Goal: Use online tool/utility: Utilize a website feature to perform a specific function

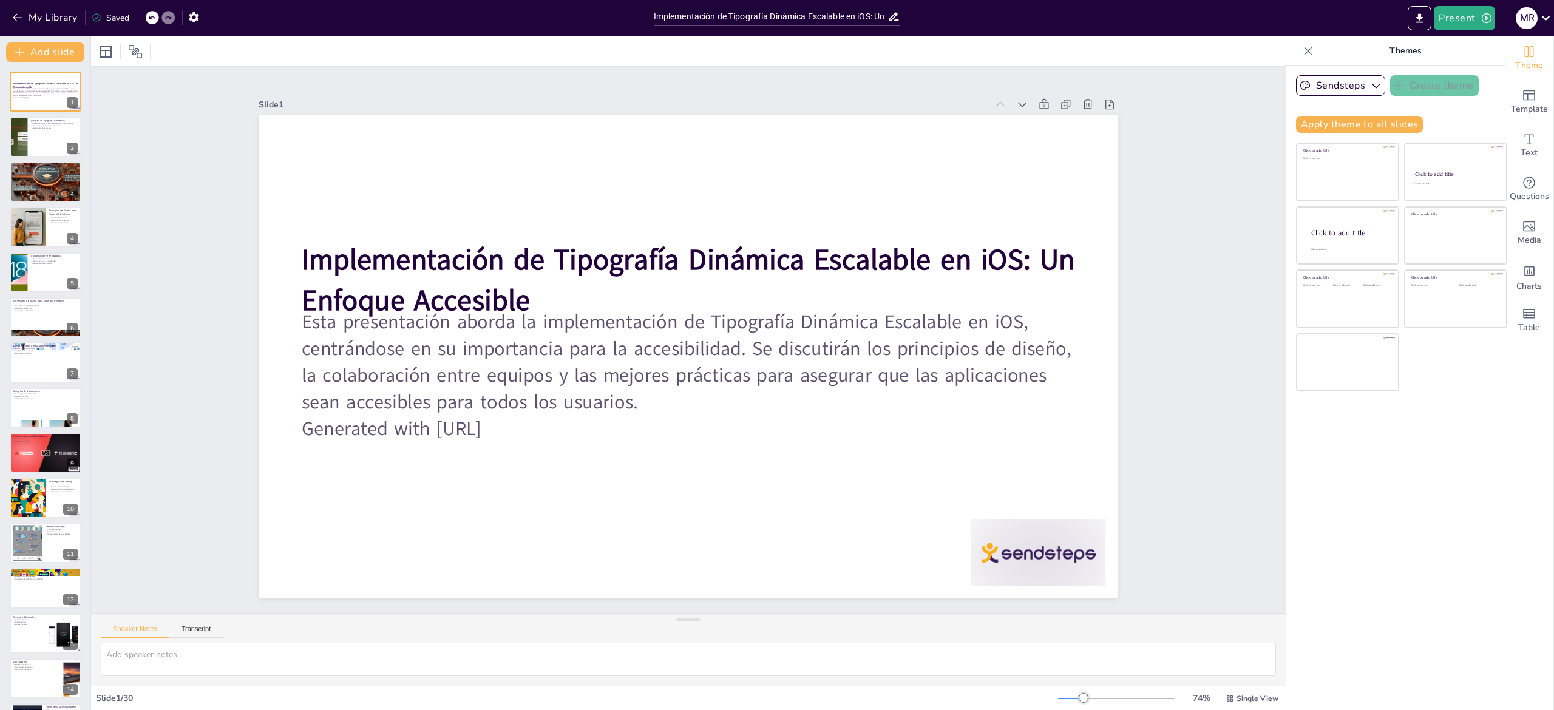
checkbox input "true"
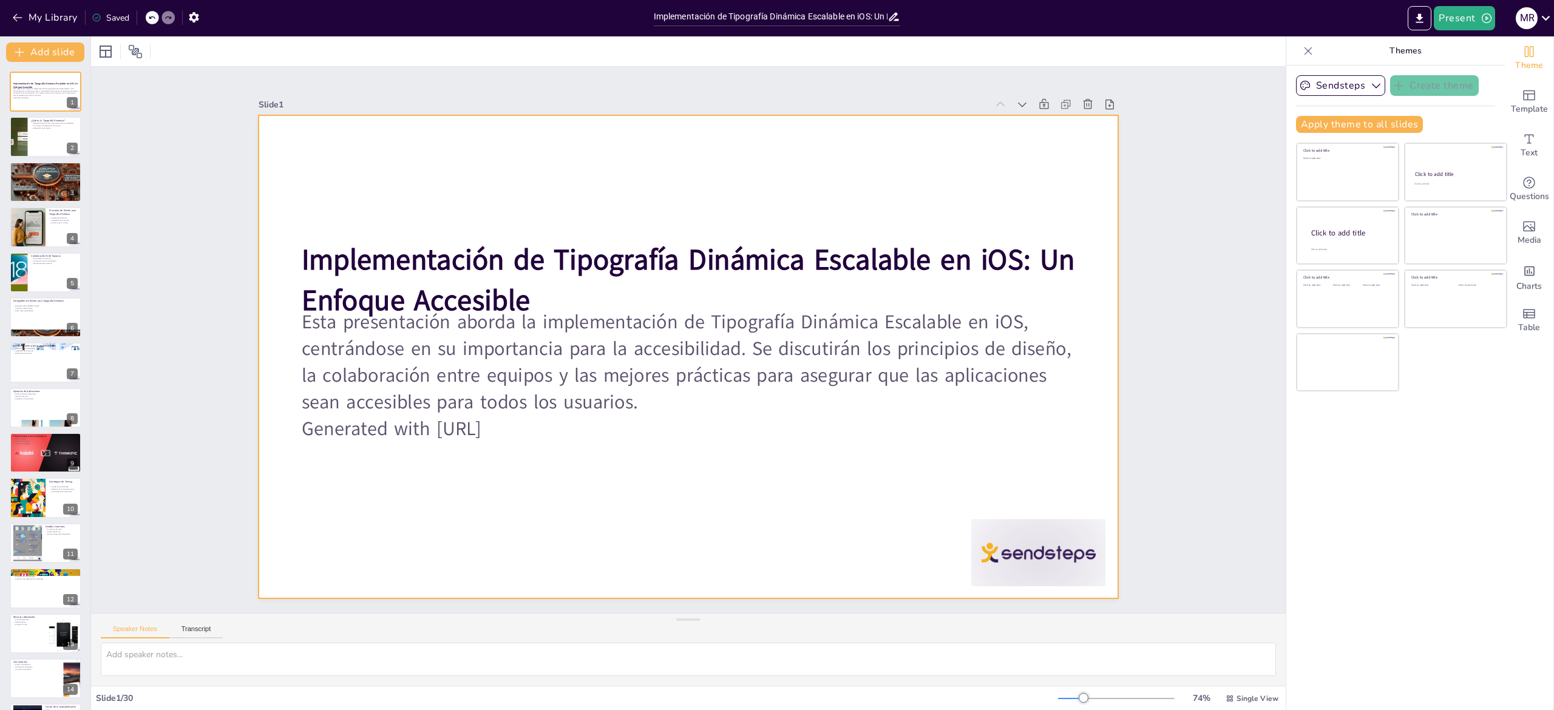
checkbox input "true"
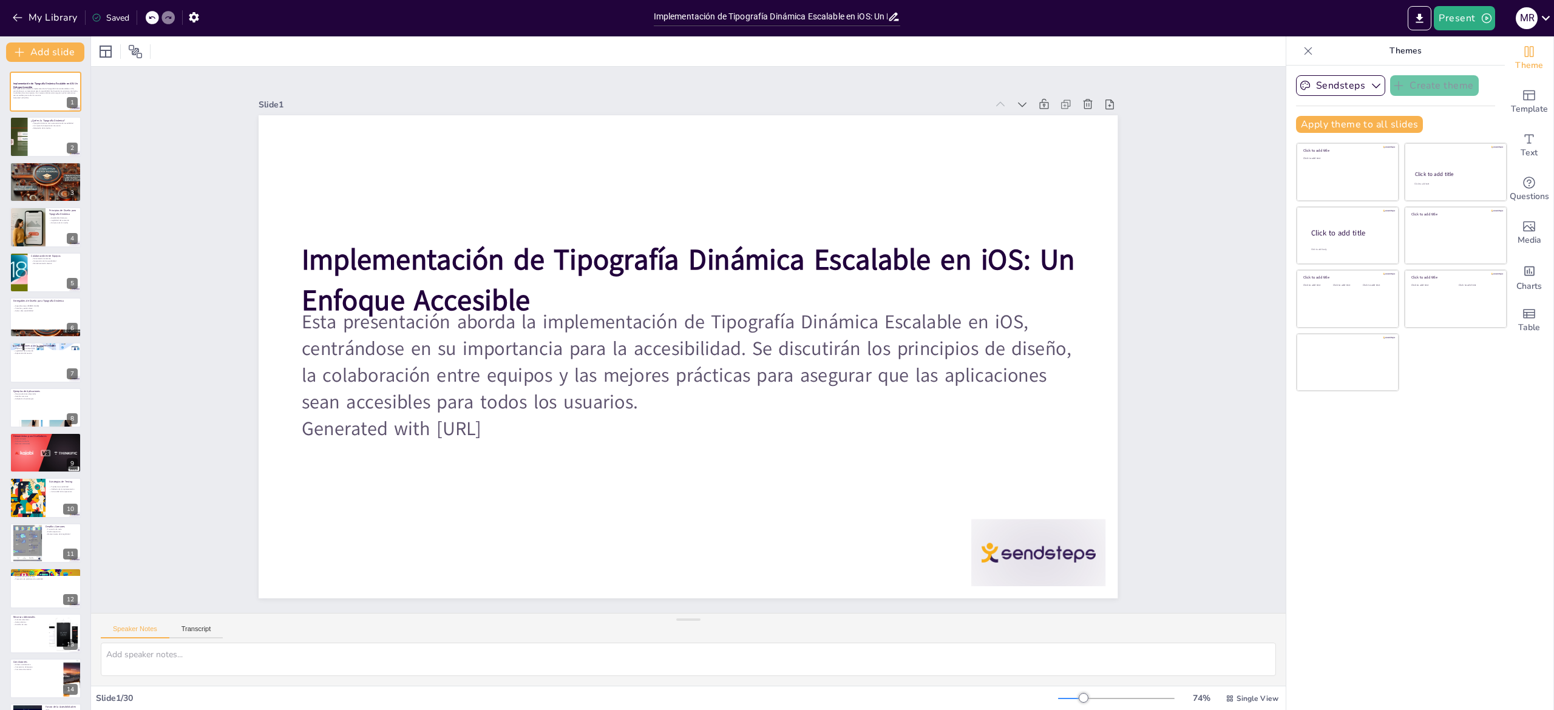
checkbox input "true"
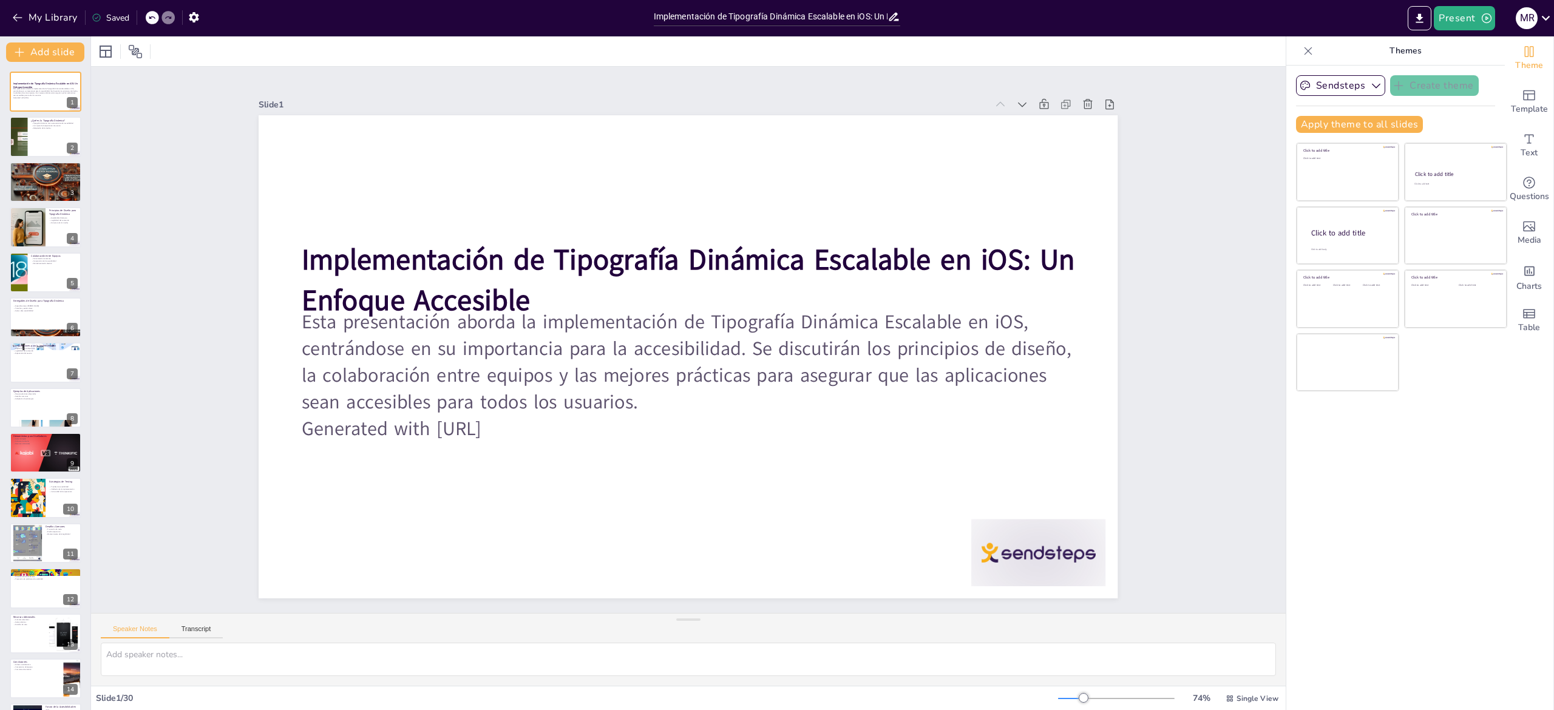
checkbox input "true"
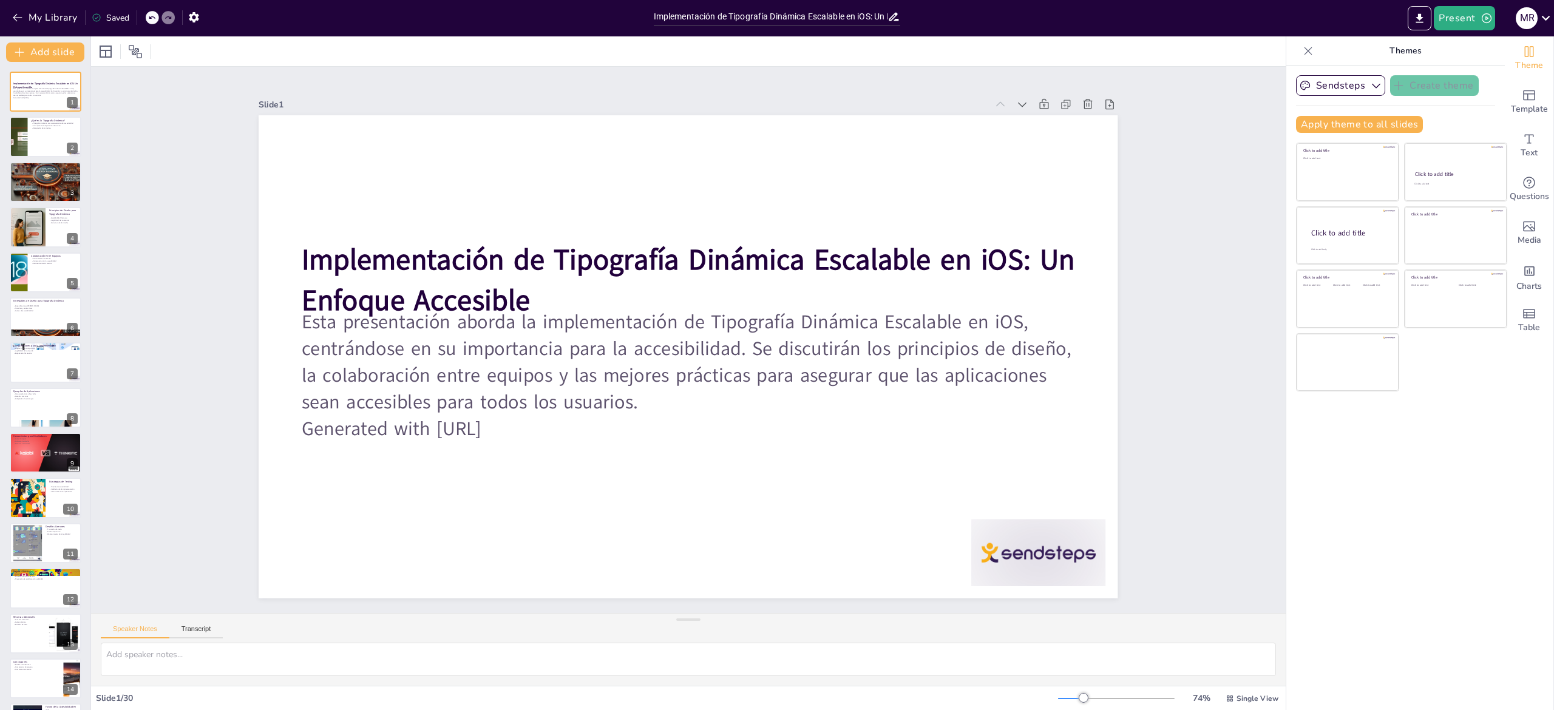
checkbox input "true"
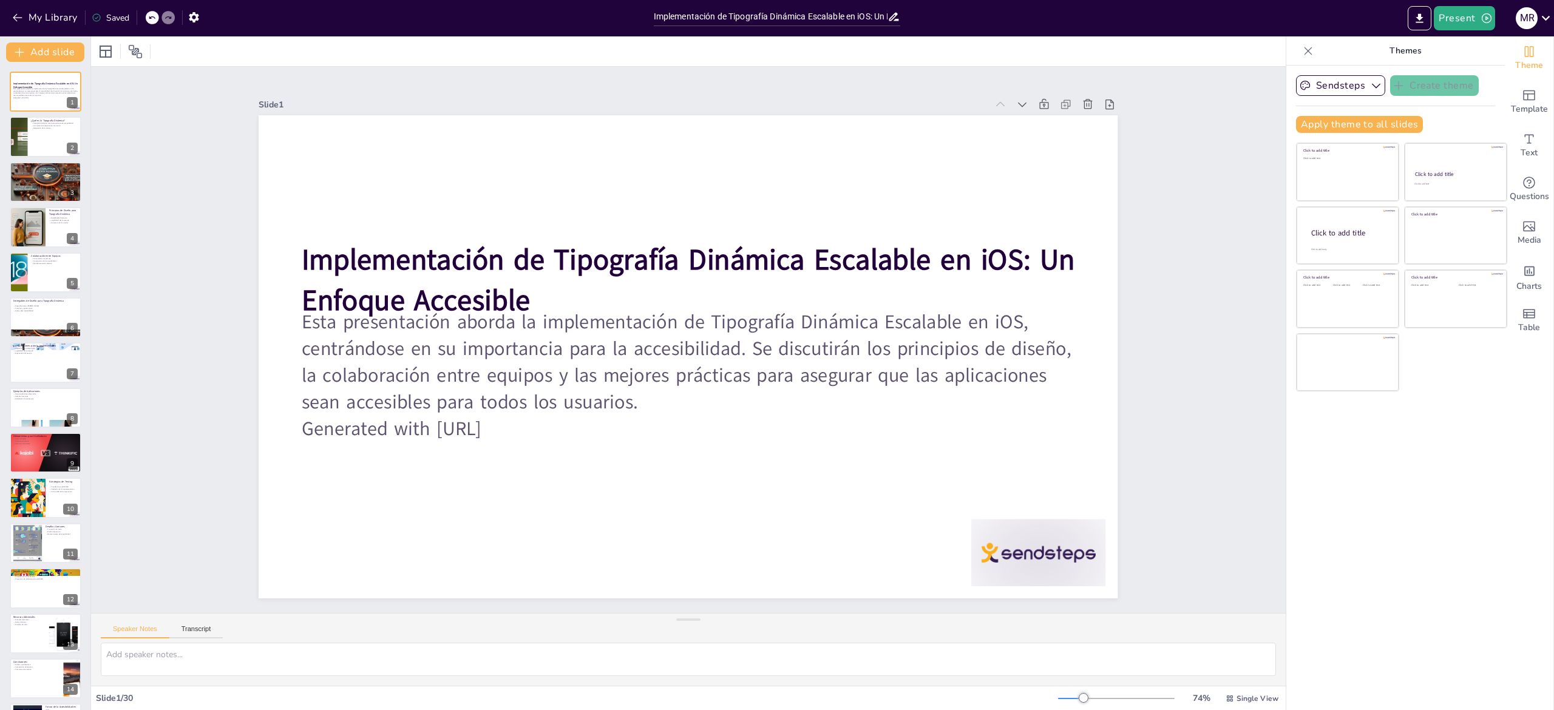
checkbox input "true"
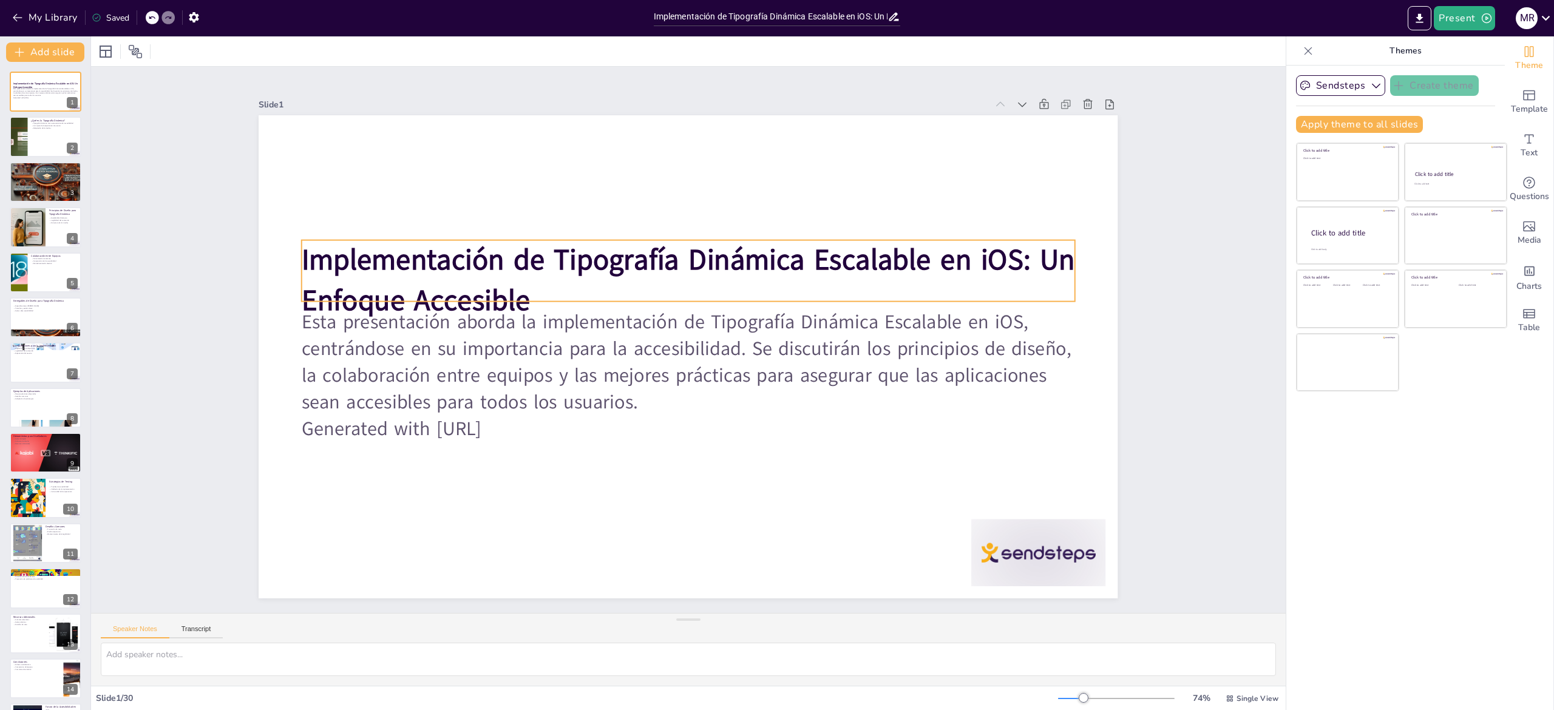
checkbox input "true"
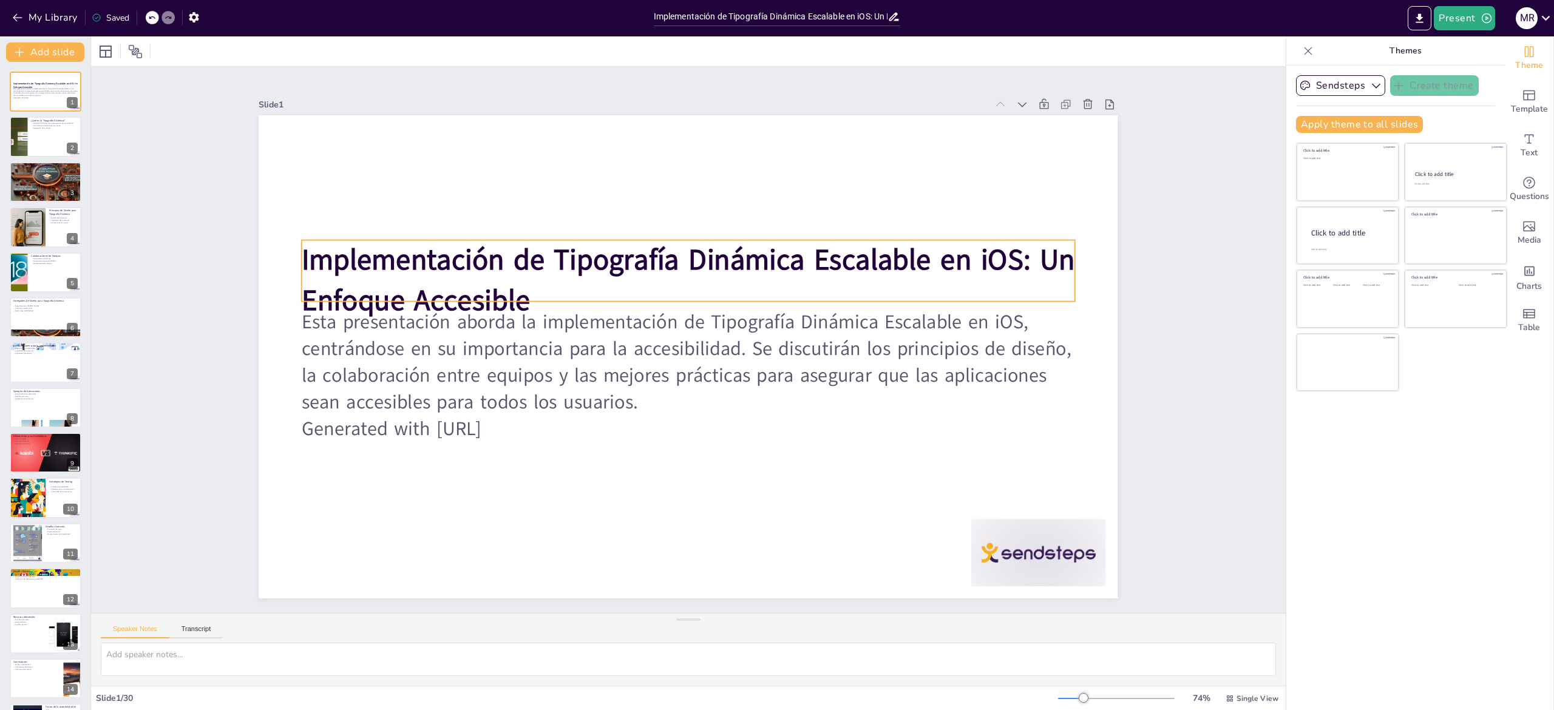
checkbox input "true"
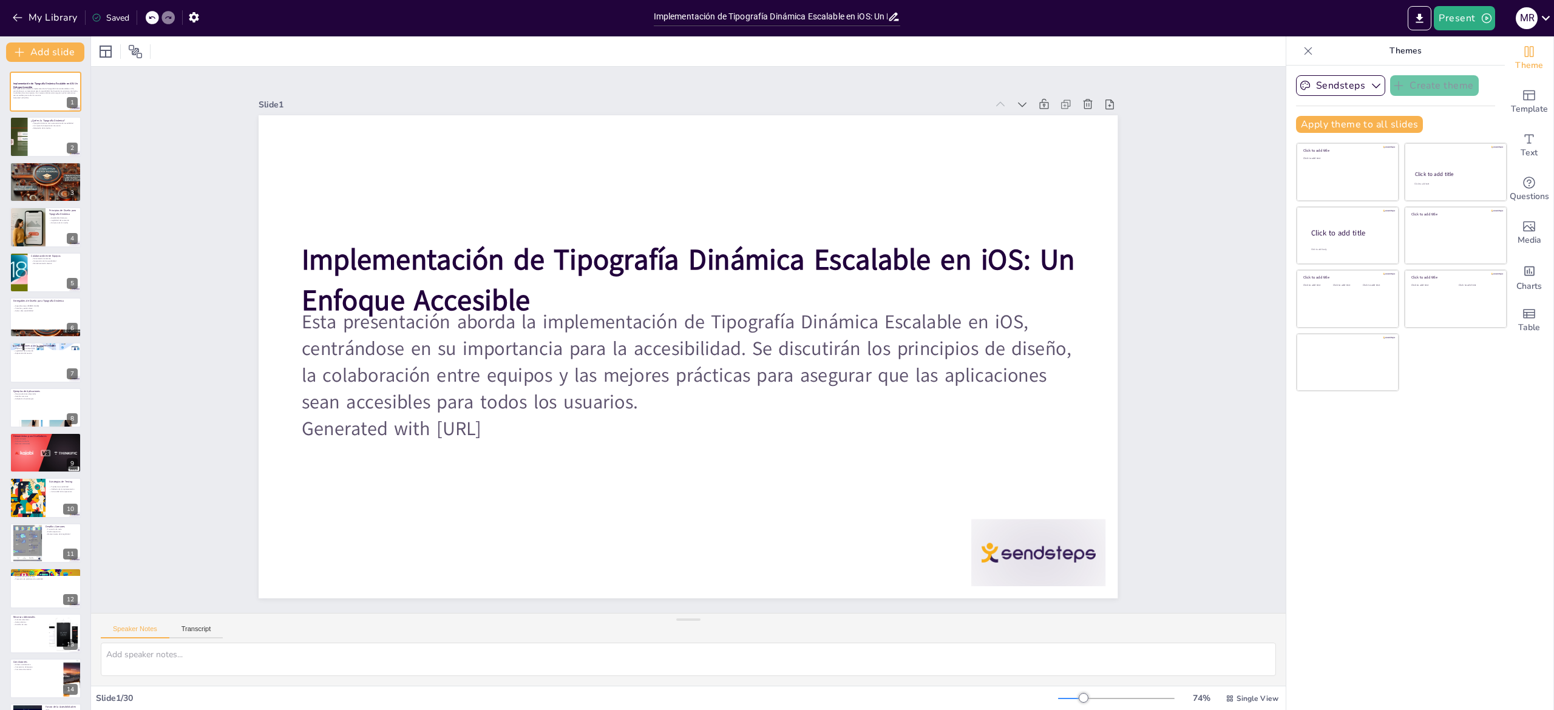
checkbox input "true"
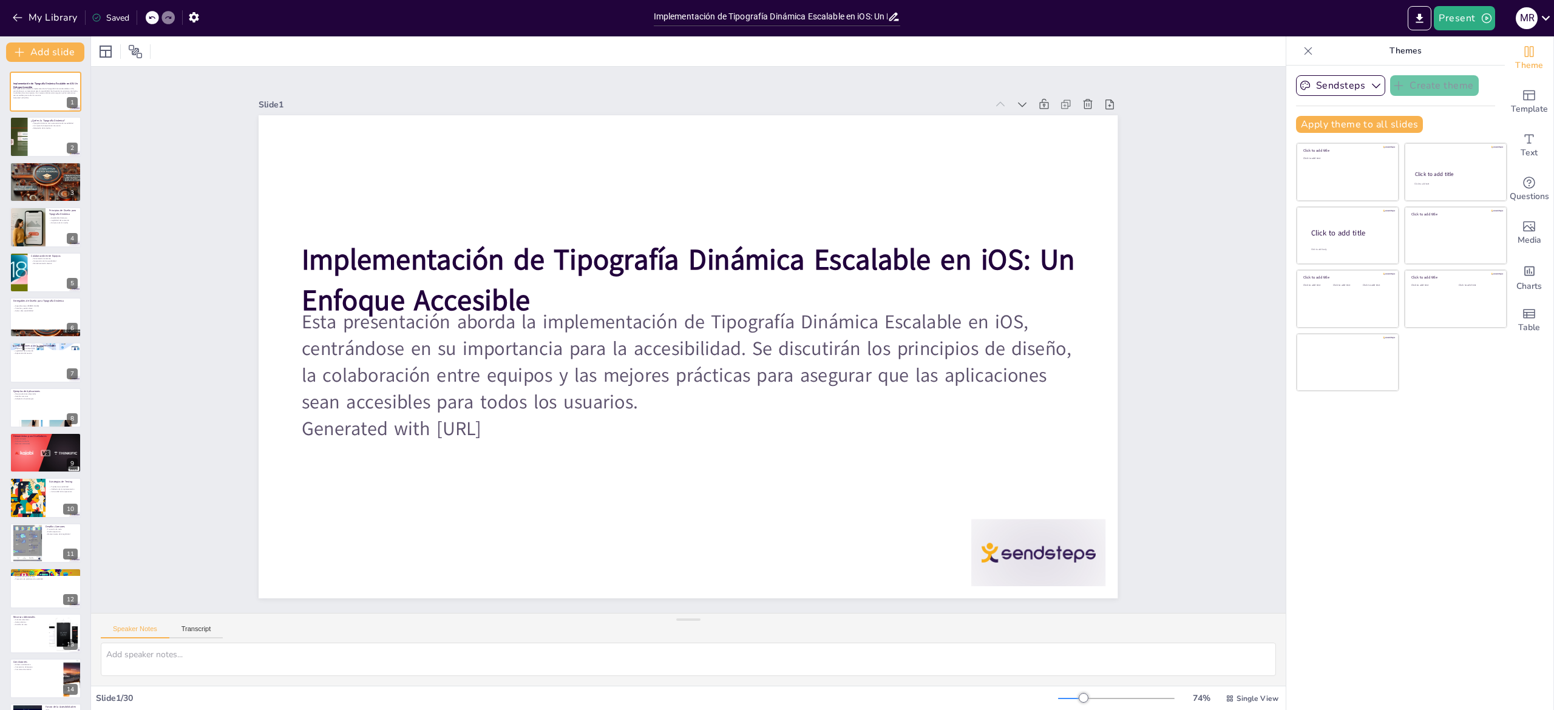
checkbox input "true"
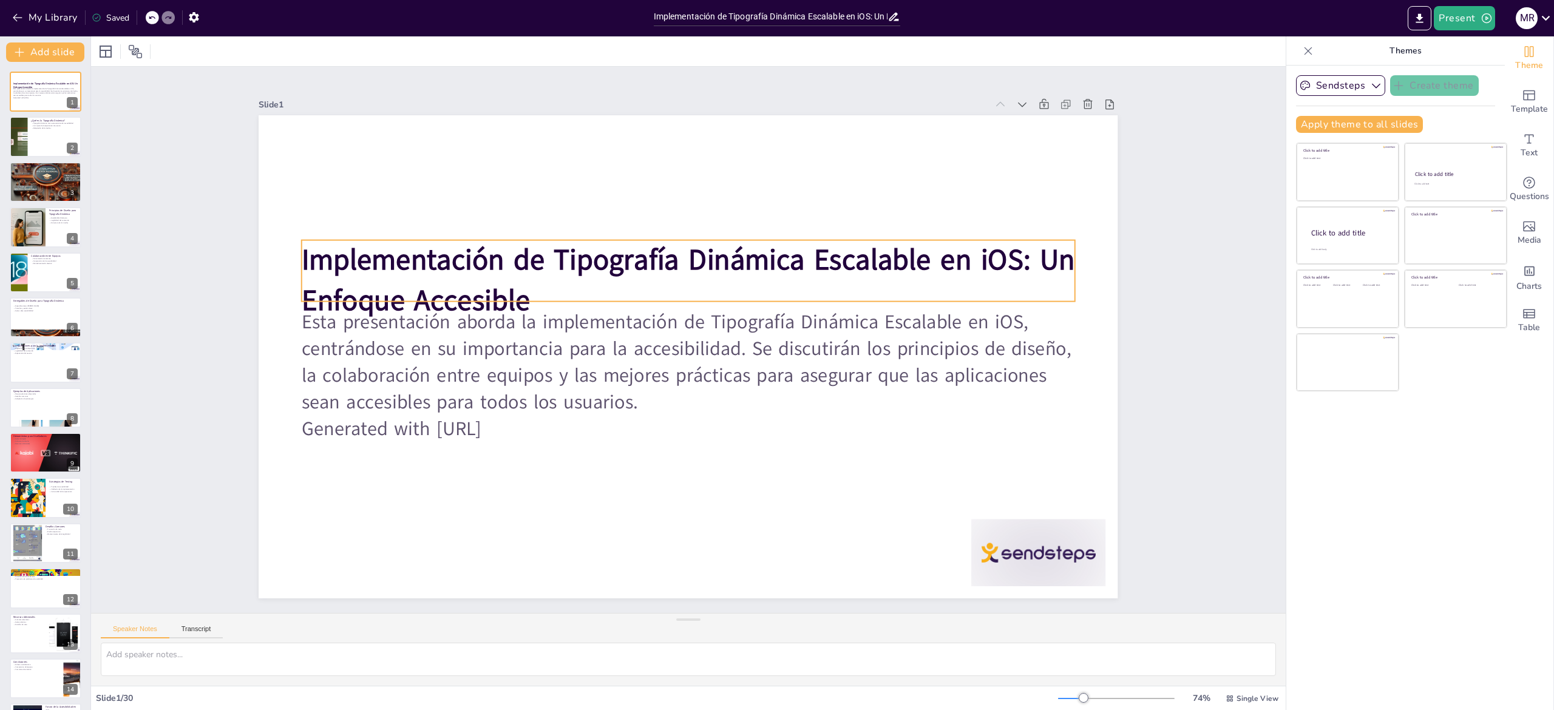
checkbox input "true"
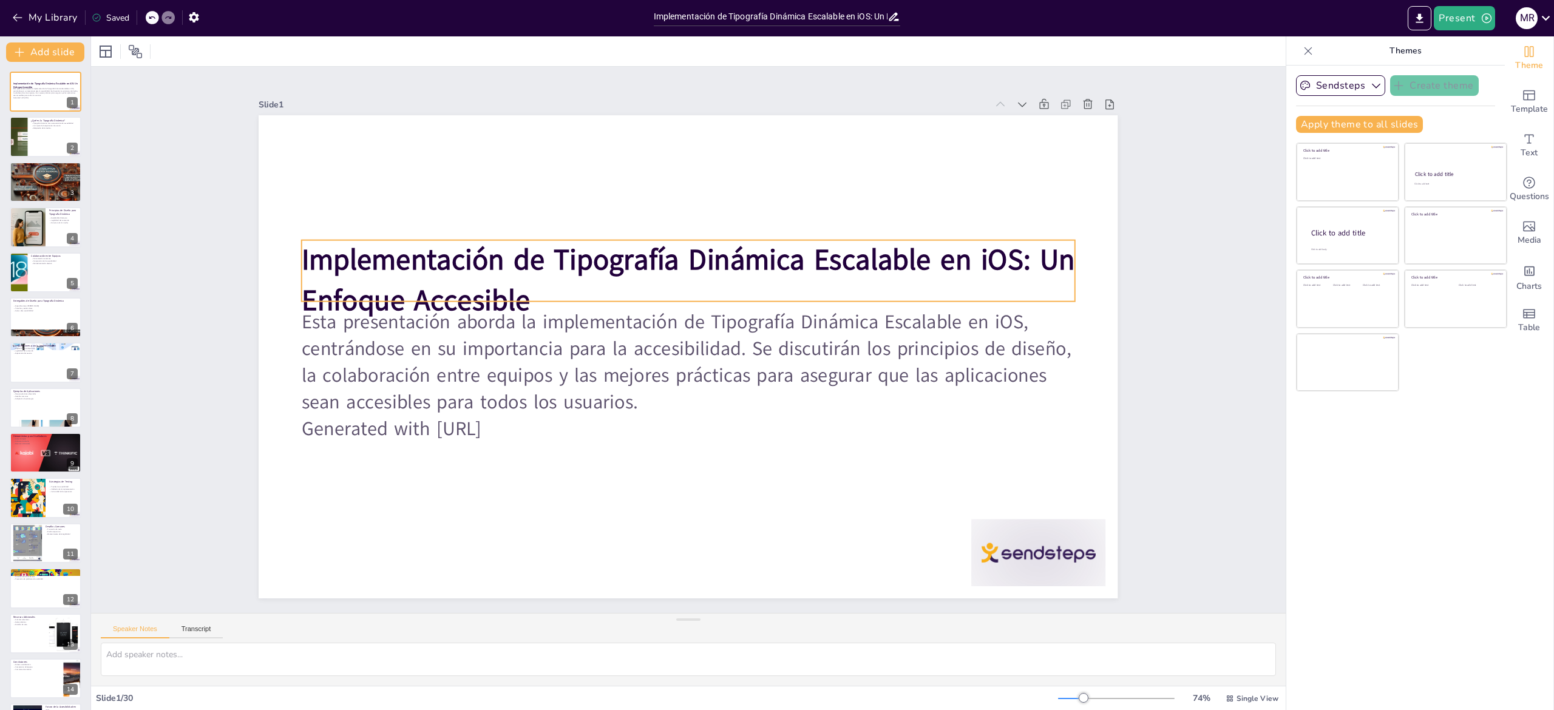
checkbox input "true"
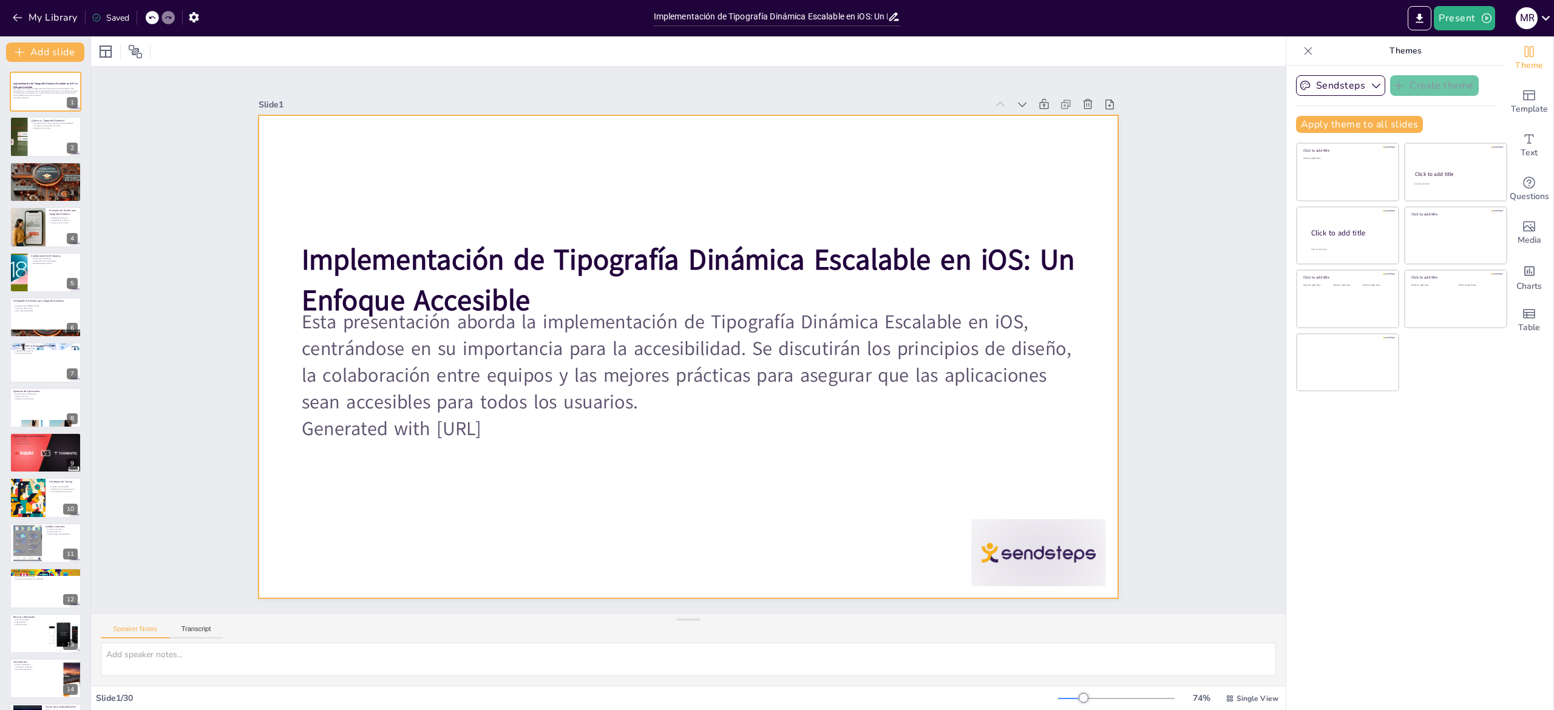
checkbox input "true"
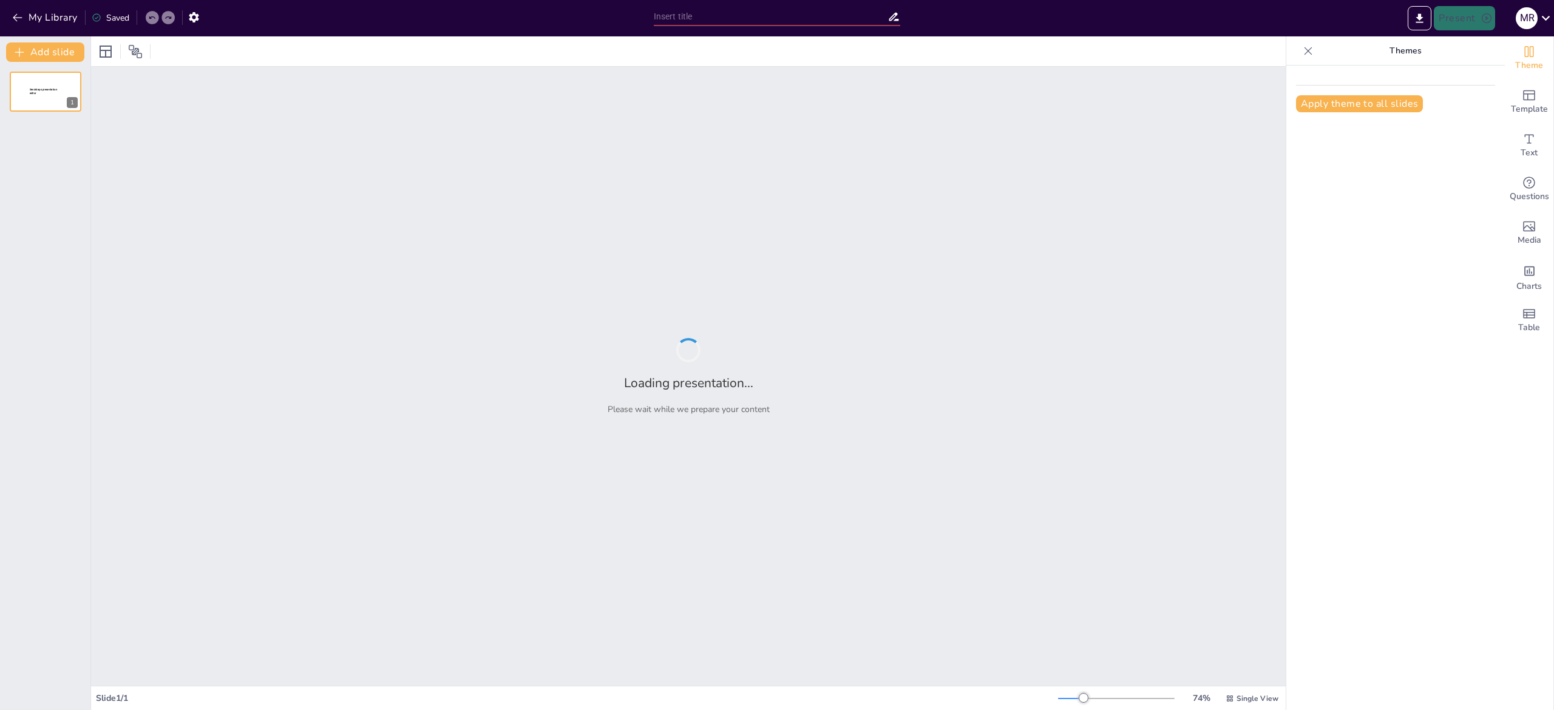
type input "Acciones de Accesibilidad Personalizadas en iOS: Optimización para VoiceOver y …"
